Goal: Information Seeking & Learning: Learn about a topic

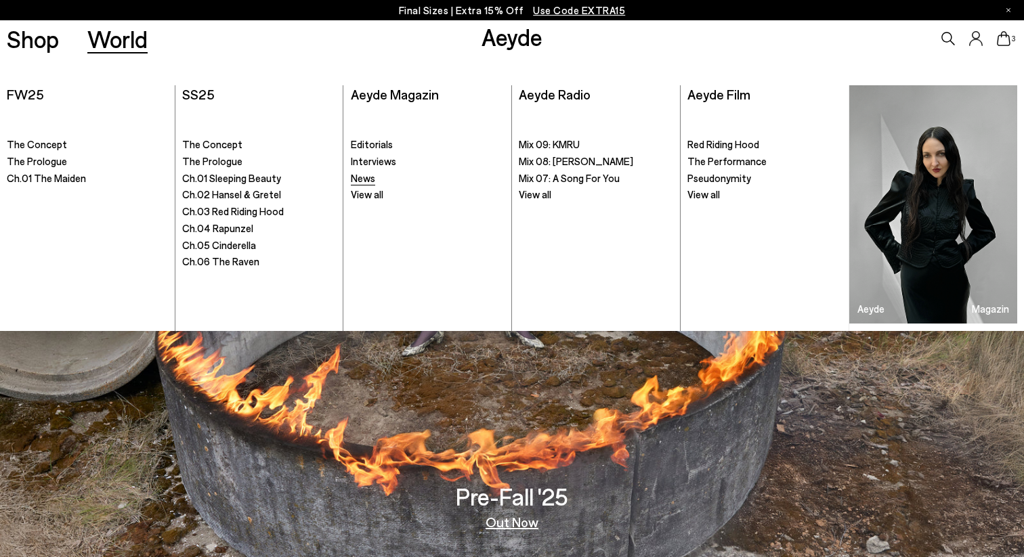
click at [370, 177] on span "News" at bounding box center [363, 178] width 24 height 12
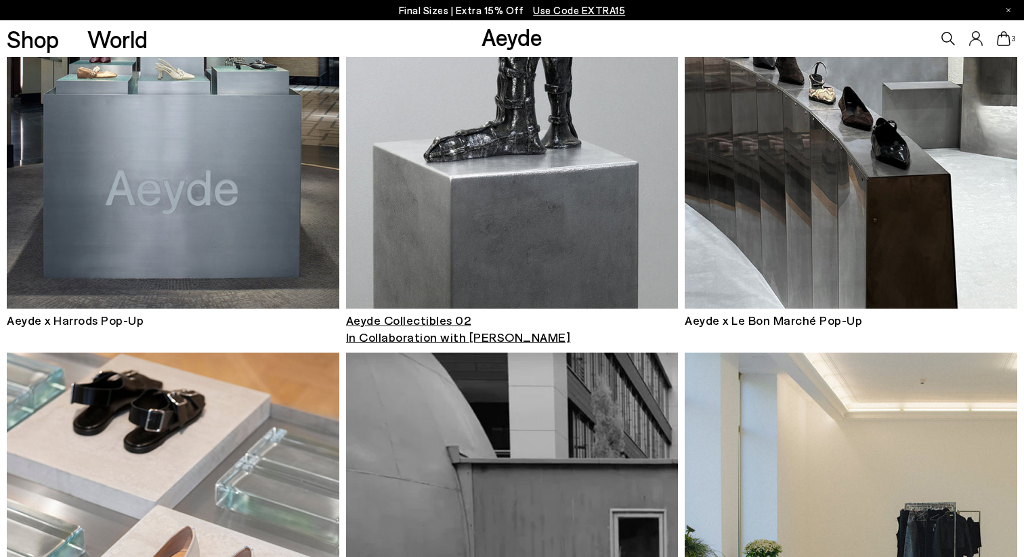
scroll to position [50, 0]
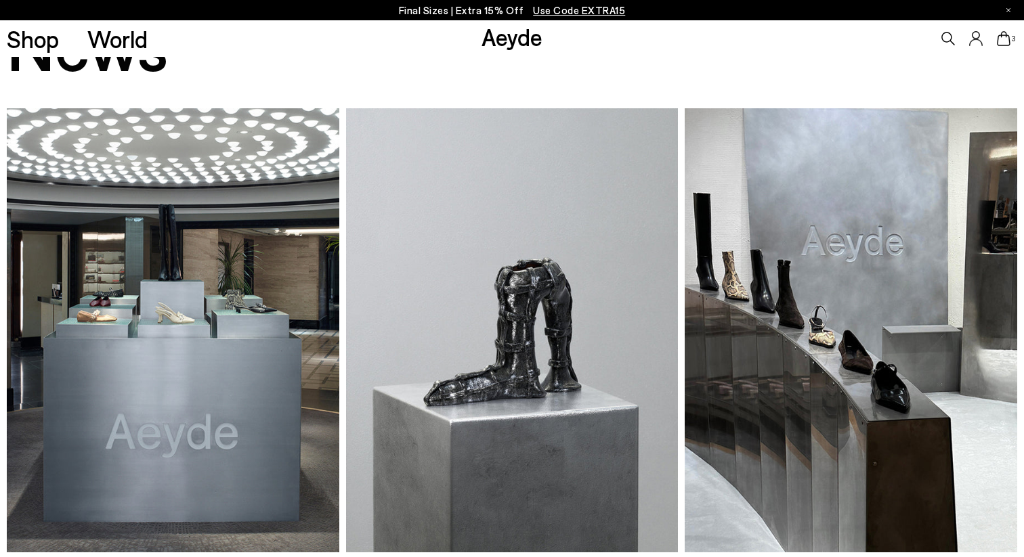
click at [230, 241] on img at bounding box center [173, 330] width 332 height 444
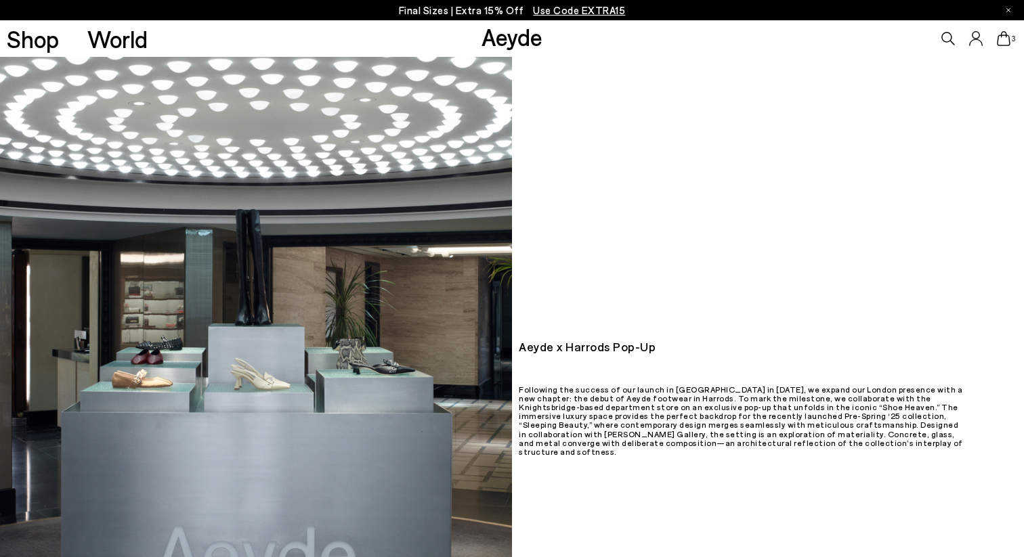
scroll to position [87, 0]
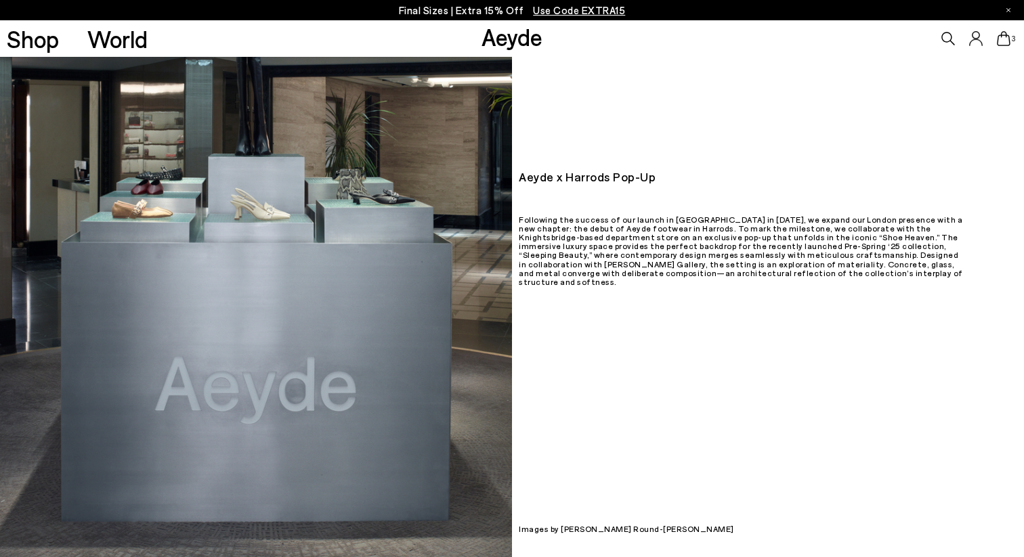
scroll to position [99, 0]
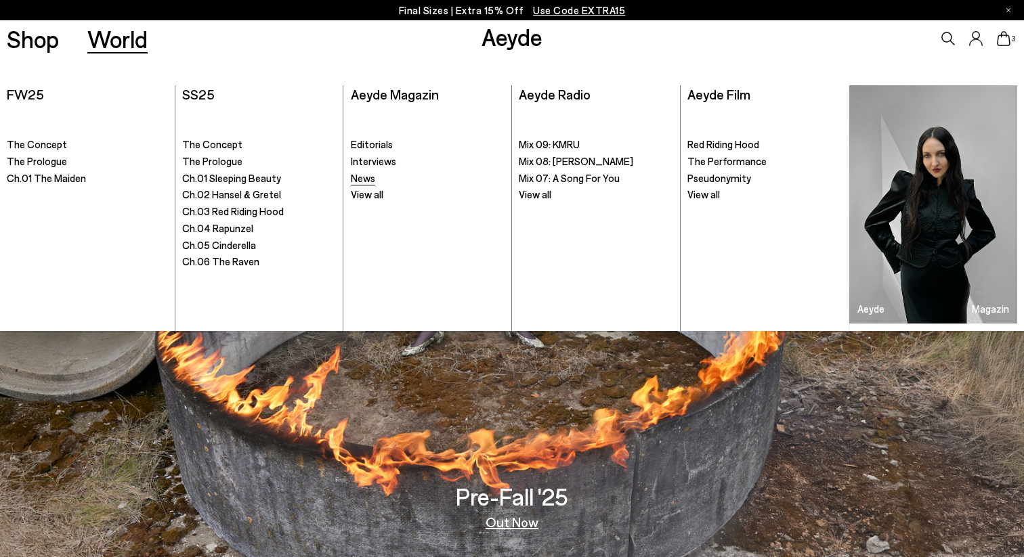
click at [369, 183] on span "News" at bounding box center [363, 178] width 24 height 12
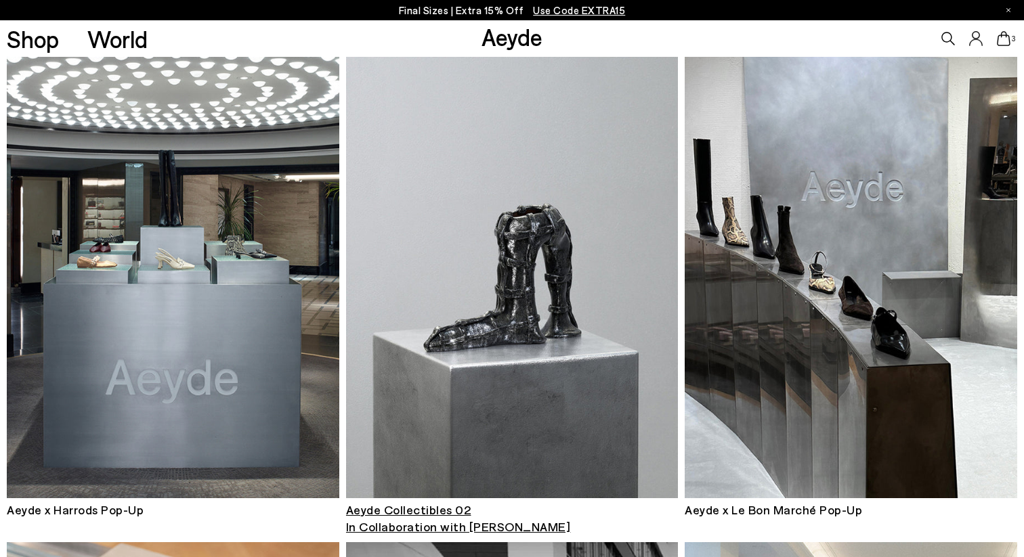
scroll to position [140, 0]
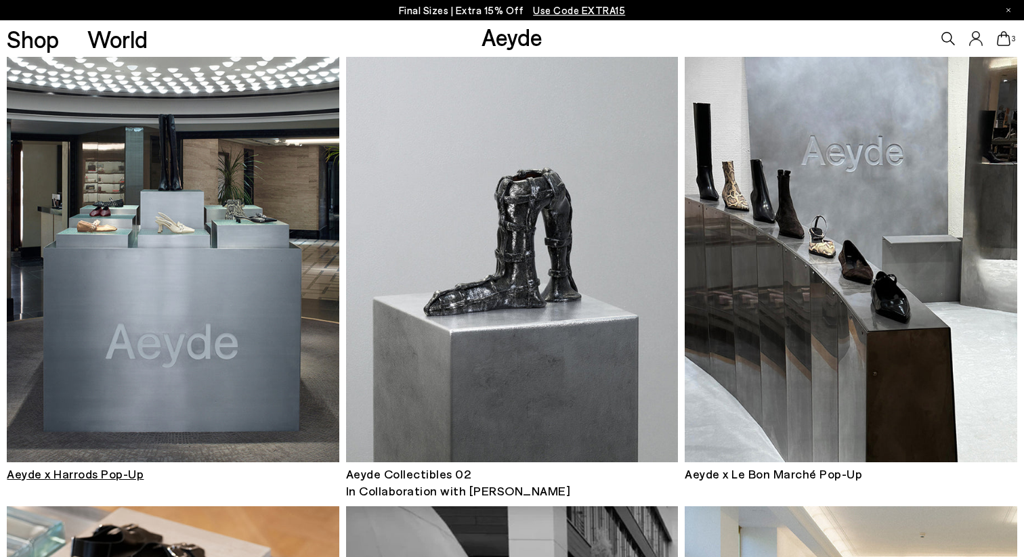
click at [247, 251] on img at bounding box center [173, 240] width 332 height 444
